Goal: Information Seeking & Learning: Learn about a topic

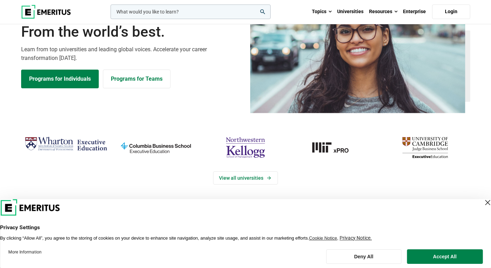
scroll to position [69, 0]
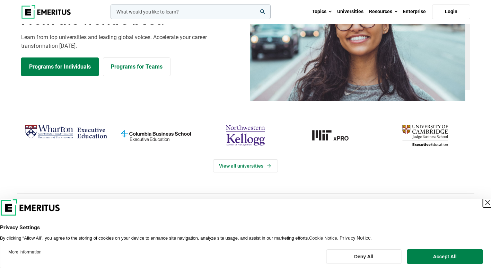
click at [482, 201] on div "Close Layer" at bounding box center [487, 203] width 10 height 10
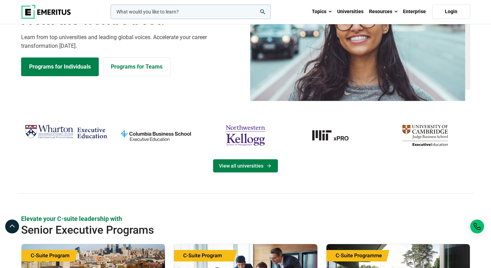
click at [265, 162] on link "View all universities" at bounding box center [245, 165] width 65 height 13
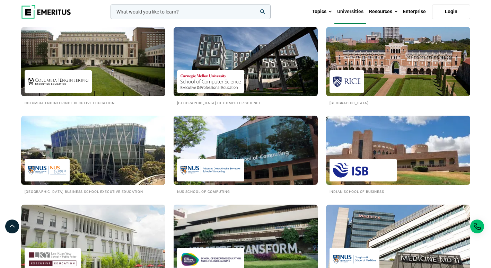
scroll to position [589, 0]
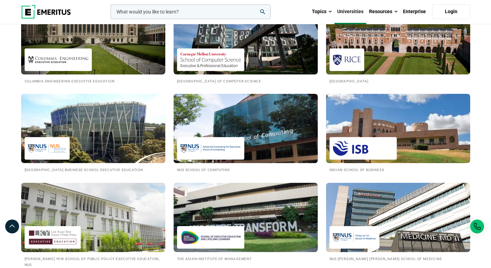
click at [244, 145] on img at bounding box center [245, 128] width 159 height 76
click at [227, 142] on img at bounding box center [210, 149] width 60 height 16
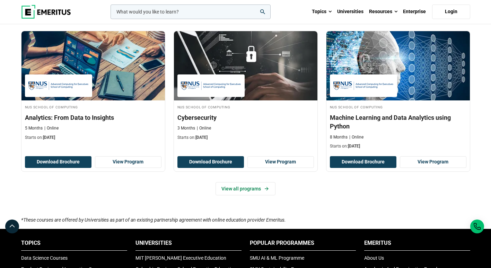
scroll to position [485, 0]
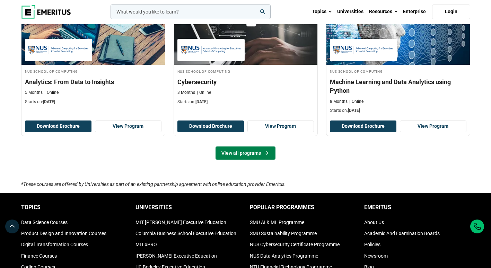
click at [242, 156] on link "View all programs" at bounding box center [245, 152] width 60 height 13
click at [245, 151] on link "View all programs" at bounding box center [245, 152] width 60 height 13
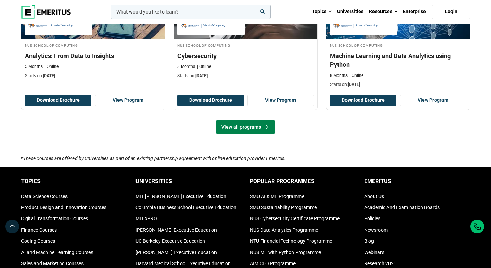
scroll to position [519, 0]
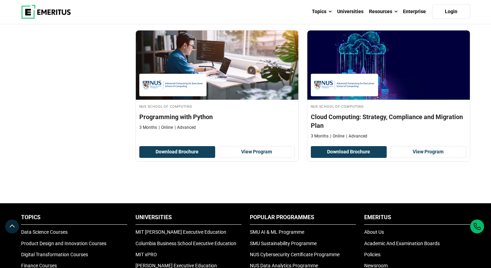
scroll to position [554, 0]
